Goal: Navigation & Orientation: Find specific page/section

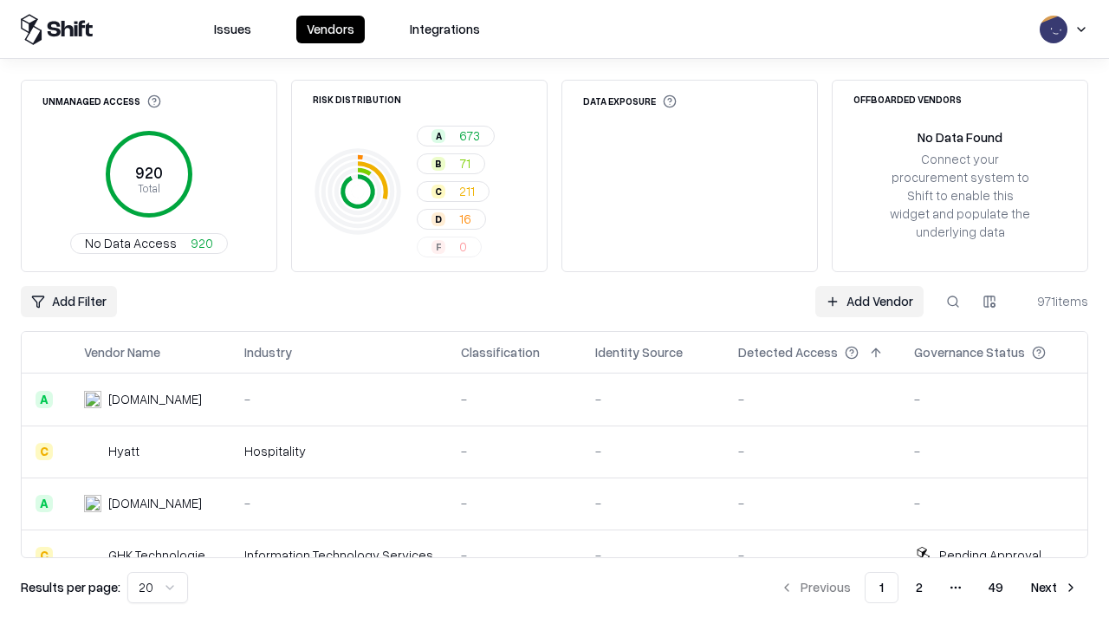
click at [158, 587] on html "Issues Vendors Integrations Unmanaged Access 920 Total No Data Access 920 Risk …" at bounding box center [554, 312] width 1109 height 624
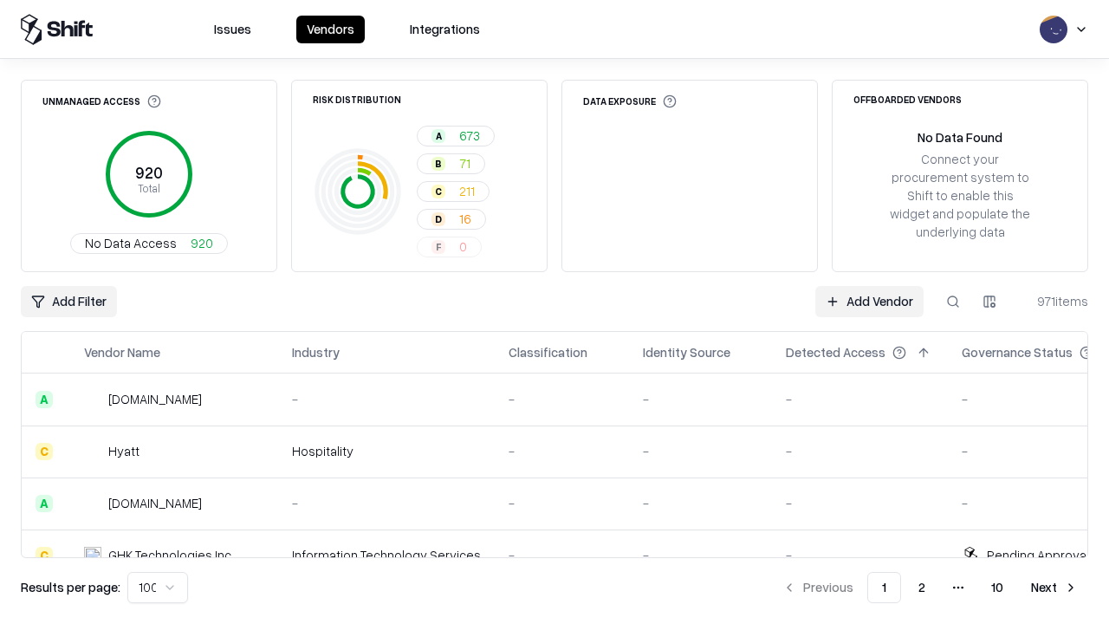
click at [1054, 587] on button "Next" at bounding box center [1054, 587] width 68 height 31
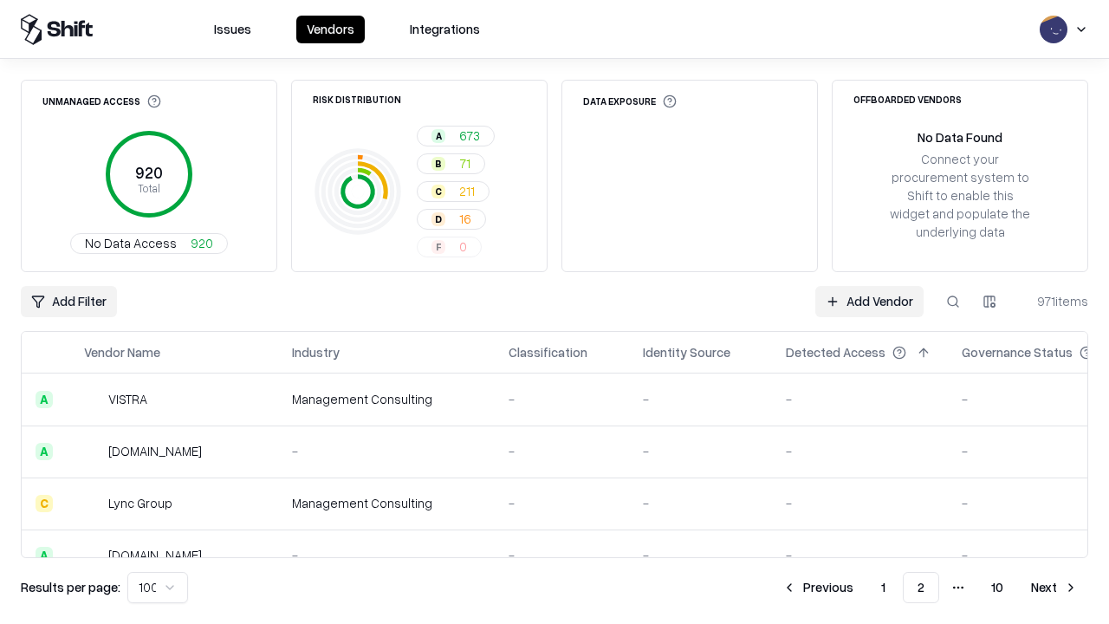
click at [1054, 587] on button "Next" at bounding box center [1054, 587] width 68 height 31
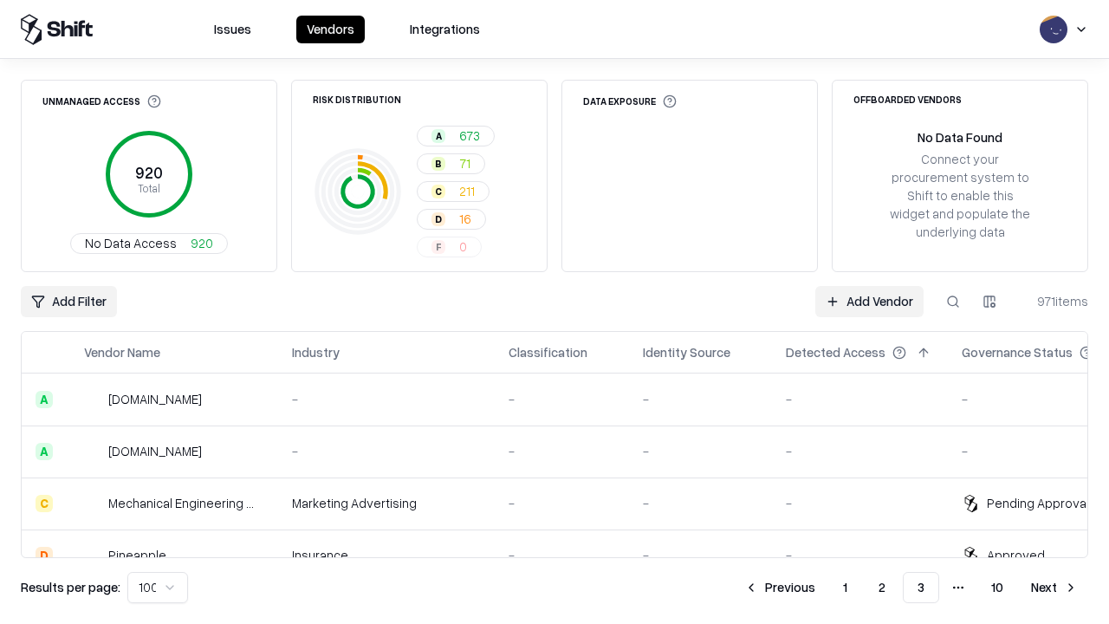
click at [1054, 587] on button "Next" at bounding box center [1054, 587] width 68 height 31
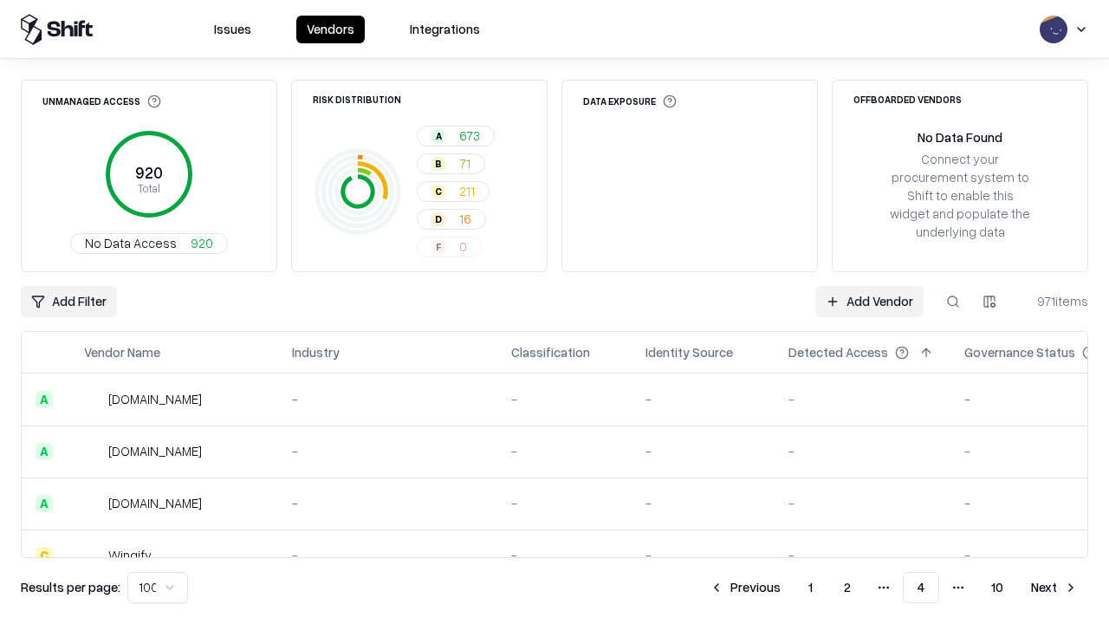
click at [1054, 587] on button "Next" at bounding box center [1054, 587] width 68 height 31
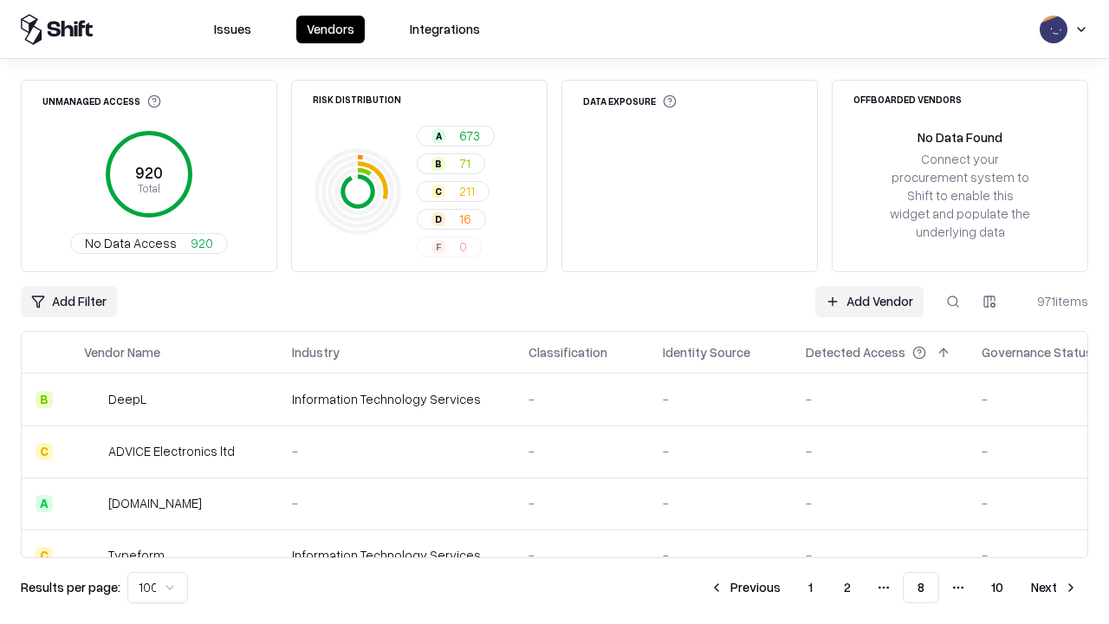
click at [1054, 587] on button "Next" at bounding box center [1054, 587] width 68 height 31
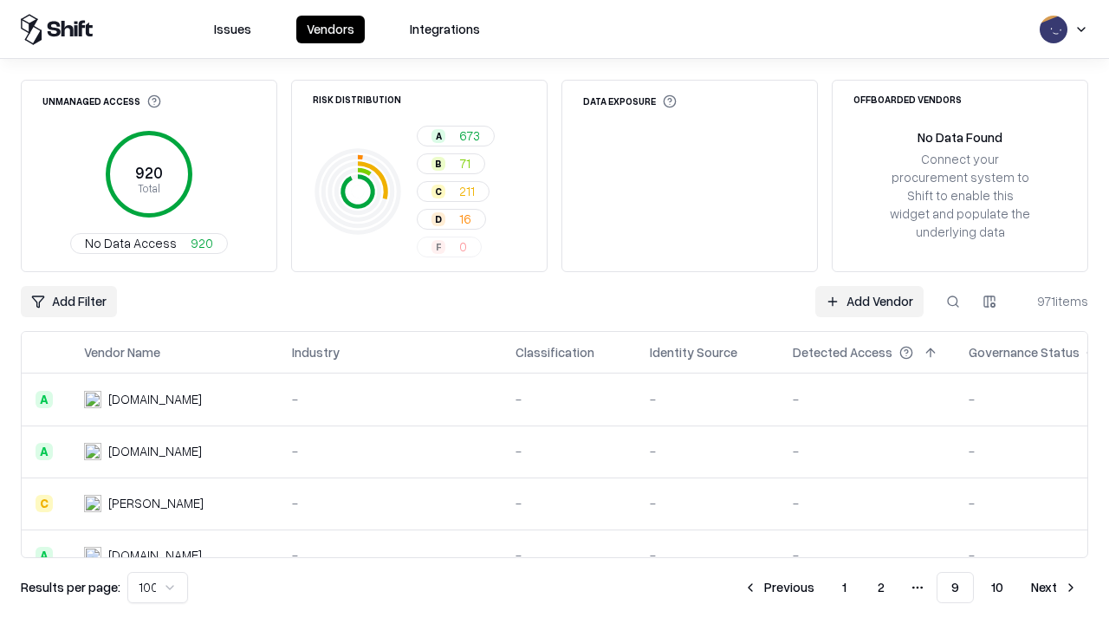
click at [1054, 587] on button "Next" at bounding box center [1054, 587] width 68 height 31
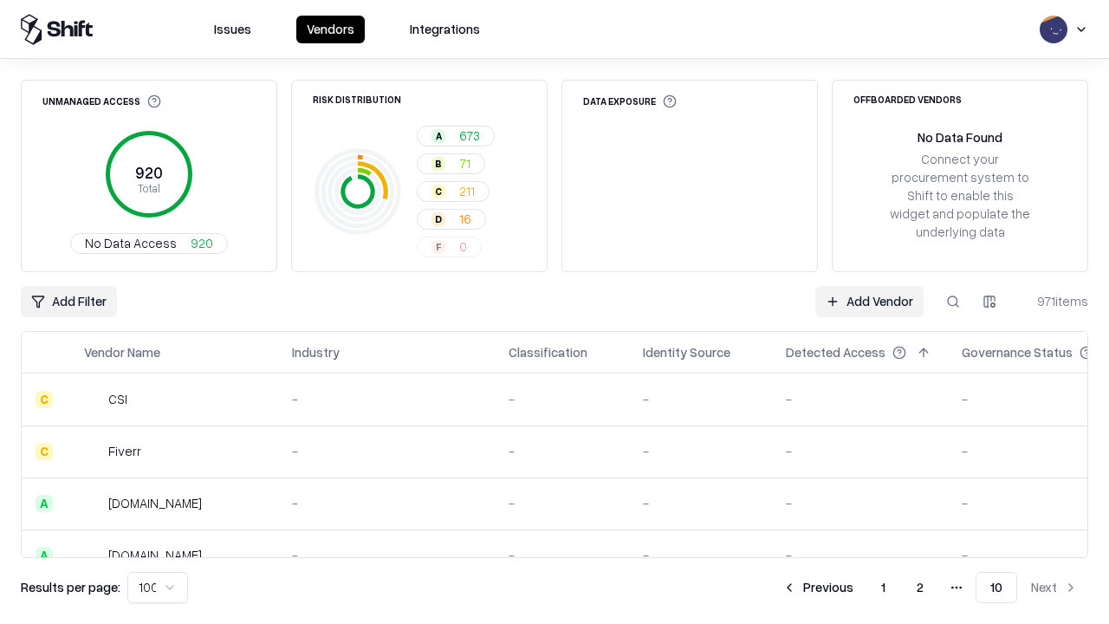
click at [818, 587] on button "Previous" at bounding box center [818, 587] width 92 height 31
click at [779, 587] on button "Previous" at bounding box center [779, 587] width 92 height 31
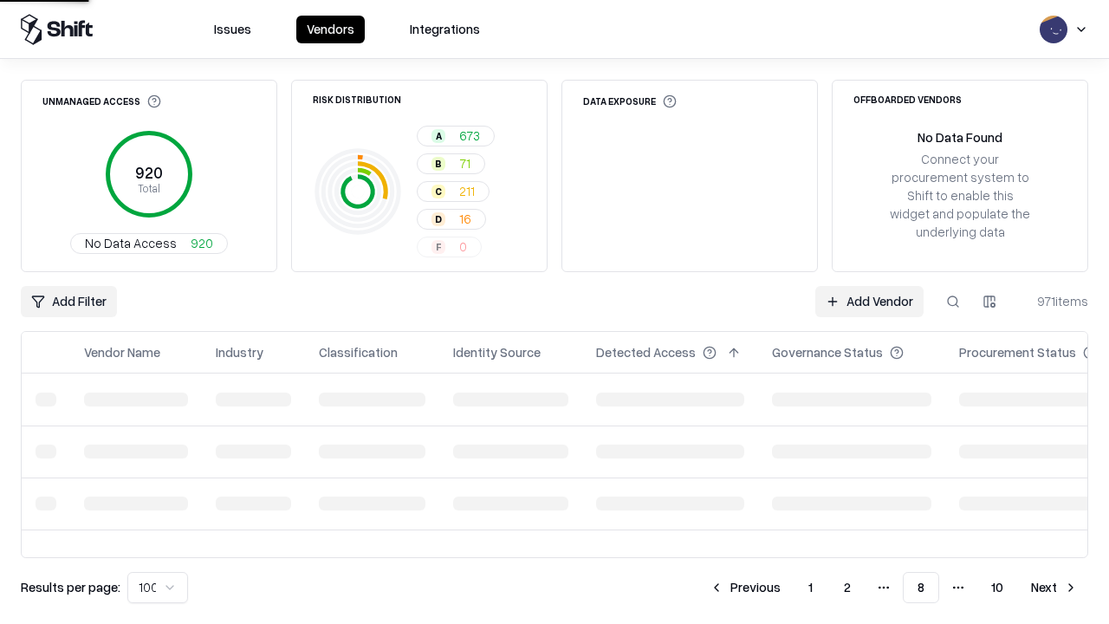
click at [745, 587] on button "Previous" at bounding box center [745, 587] width 92 height 31
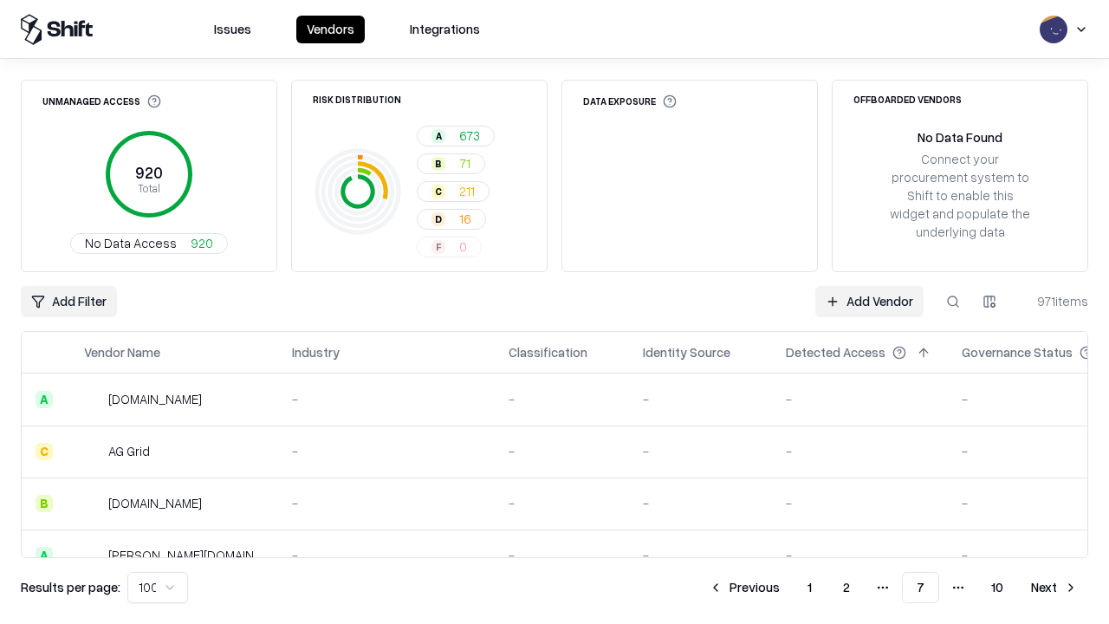
click at [744, 587] on button "Previous" at bounding box center [744, 587] width 92 height 31
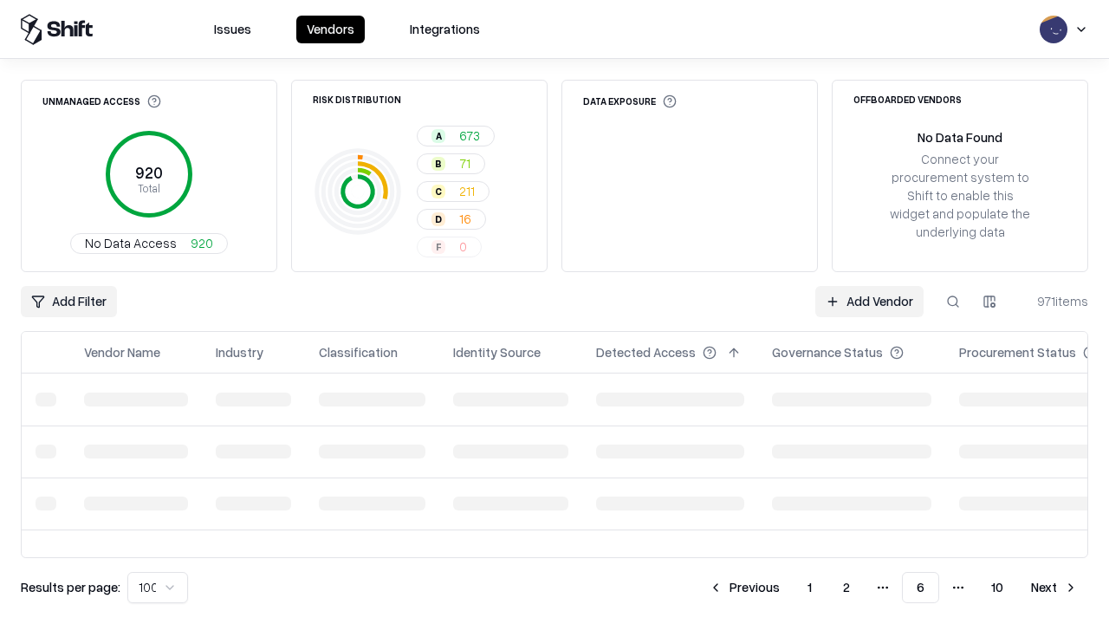
click at [744, 587] on button "Previous" at bounding box center [744, 587] width 92 height 31
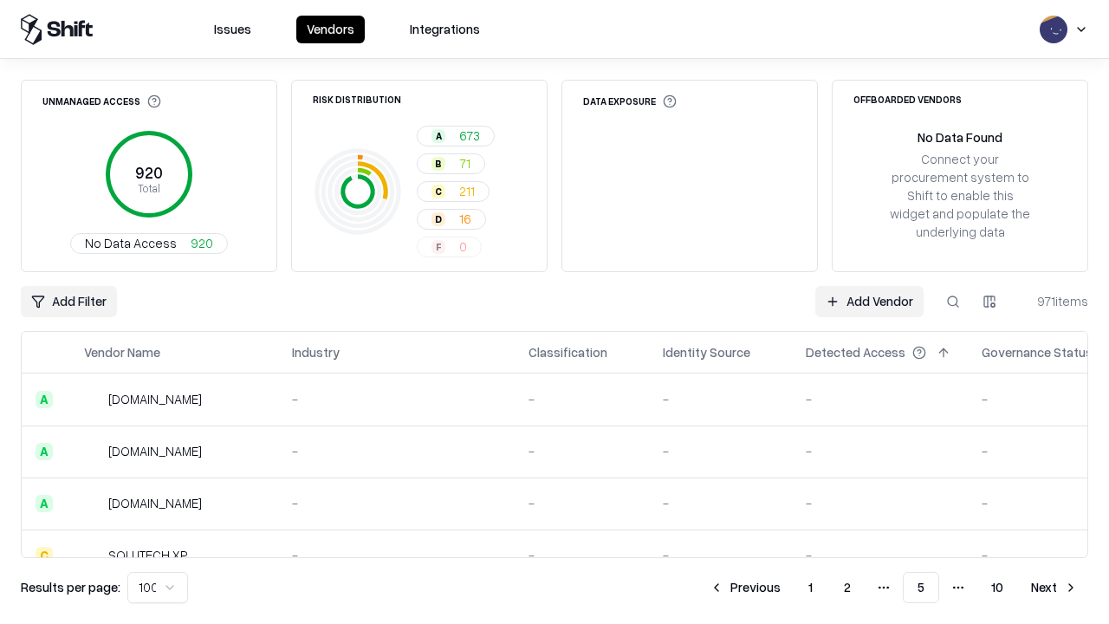
click at [745, 587] on button "Previous" at bounding box center [745, 587] width 92 height 31
